Goal: Check status

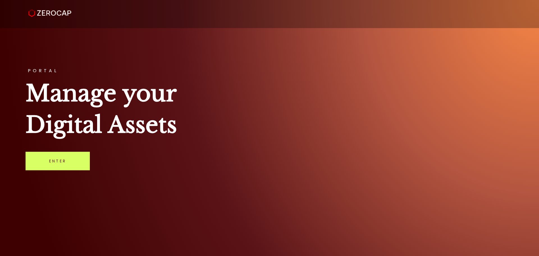
drag, startPoint x: 422, startPoint y: 48, endPoint x: 408, endPoint y: 52, distance: 14.8
click at [422, 48] on div "PORTAL Manage your Digital Assets Enter" at bounding box center [269, 128] width 539 height 256
click at [66, 155] on link "Enter" at bounding box center [58, 160] width 64 height 19
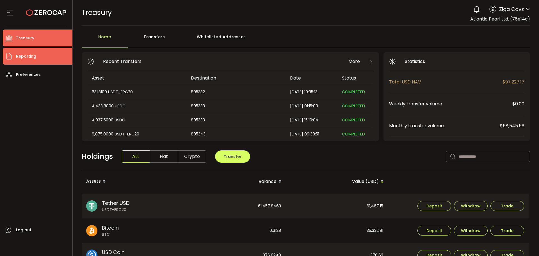
click at [36, 55] on li "Reporting" at bounding box center [37, 56] width 69 height 17
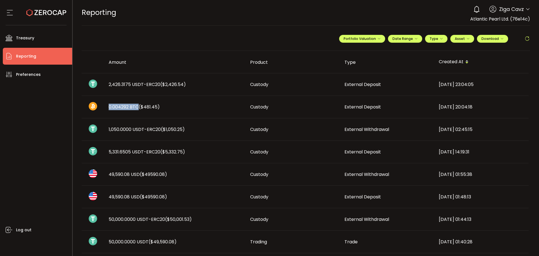
drag, startPoint x: 138, startPoint y: 106, endPoint x: 107, endPoint y: 106, distance: 31.4
click at [107, 106] on div "0.004292 BTC ($481.45)" at bounding box center [174, 107] width 141 height 6
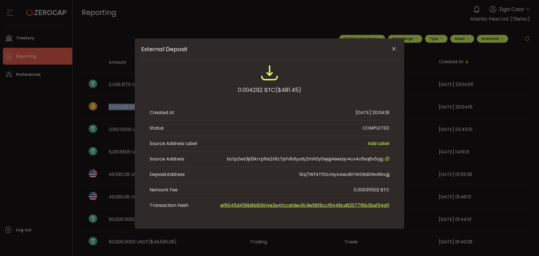
copy span "0.004292 BTC"
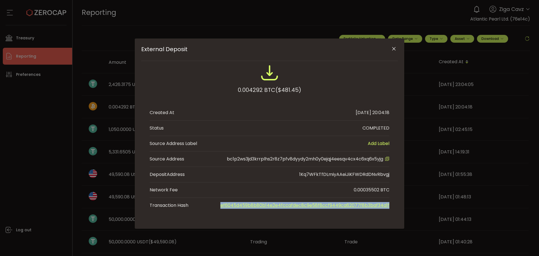
drag, startPoint x: 394, startPoint y: 205, endPoint x: 223, endPoint y: 206, distance: 171.4
click at [223, 206] on div "0.004292 BTC ($481.45) Created At 2025-09-29 20:04:18 Status COMPLETED Source A…" at bounding box center [269, 138] width 256 height 149
copy link "ef6045d459b8b80b14e2e4fccafdec8c9e58f8ccf9449ca62077f8b3baf34a1f"
